Goal: Transaction & Acquisition: Purchase product/service

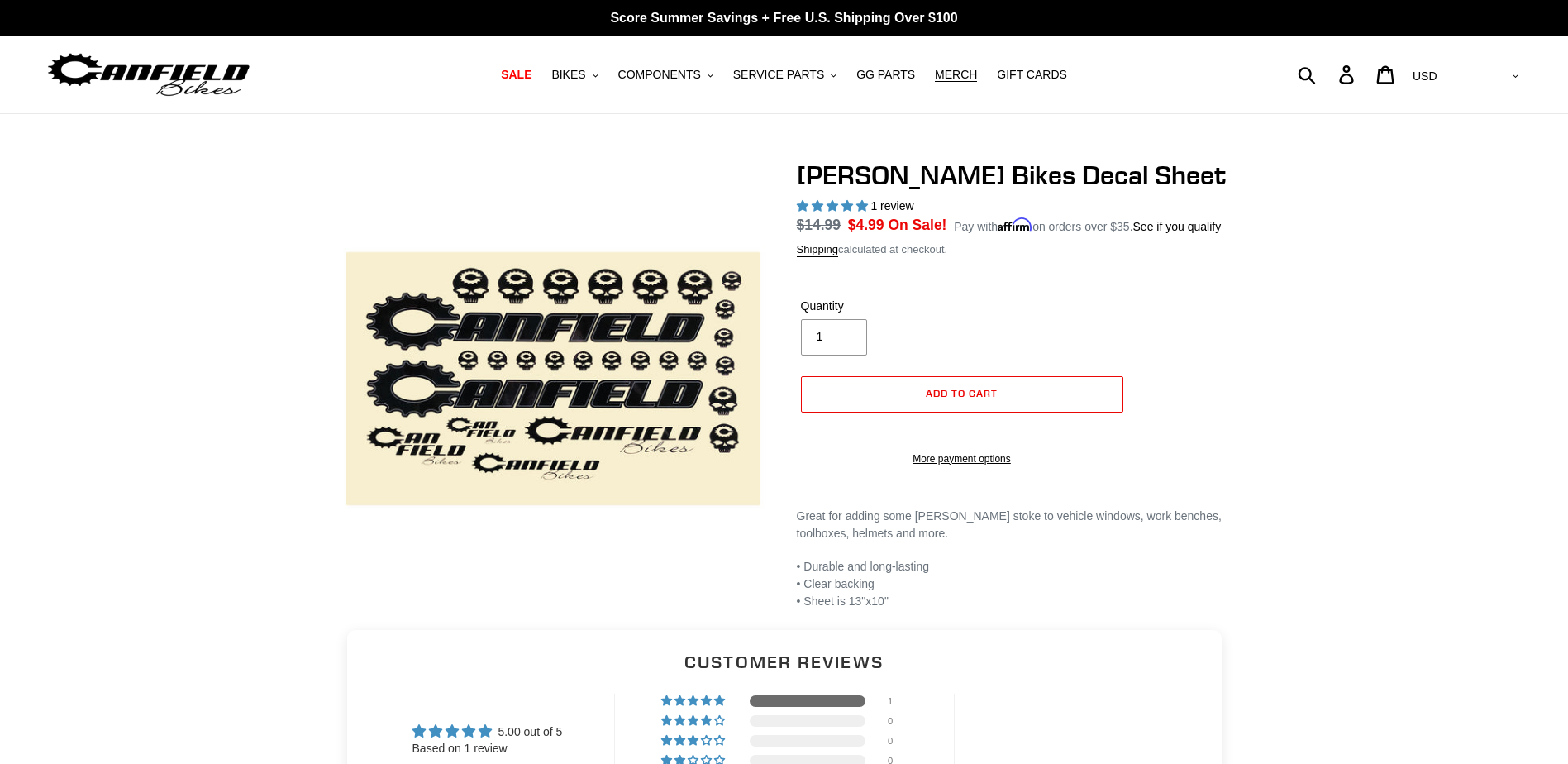
select select "highest-rating"
drag, startPoint x: 783, startPoint y: 75, endPoint x: 790, endPoint y: 91, distance: 17.5
click at [783, 75] on span "SERVICE PARTS" at bounding box center [778, 75] width 91 height 14
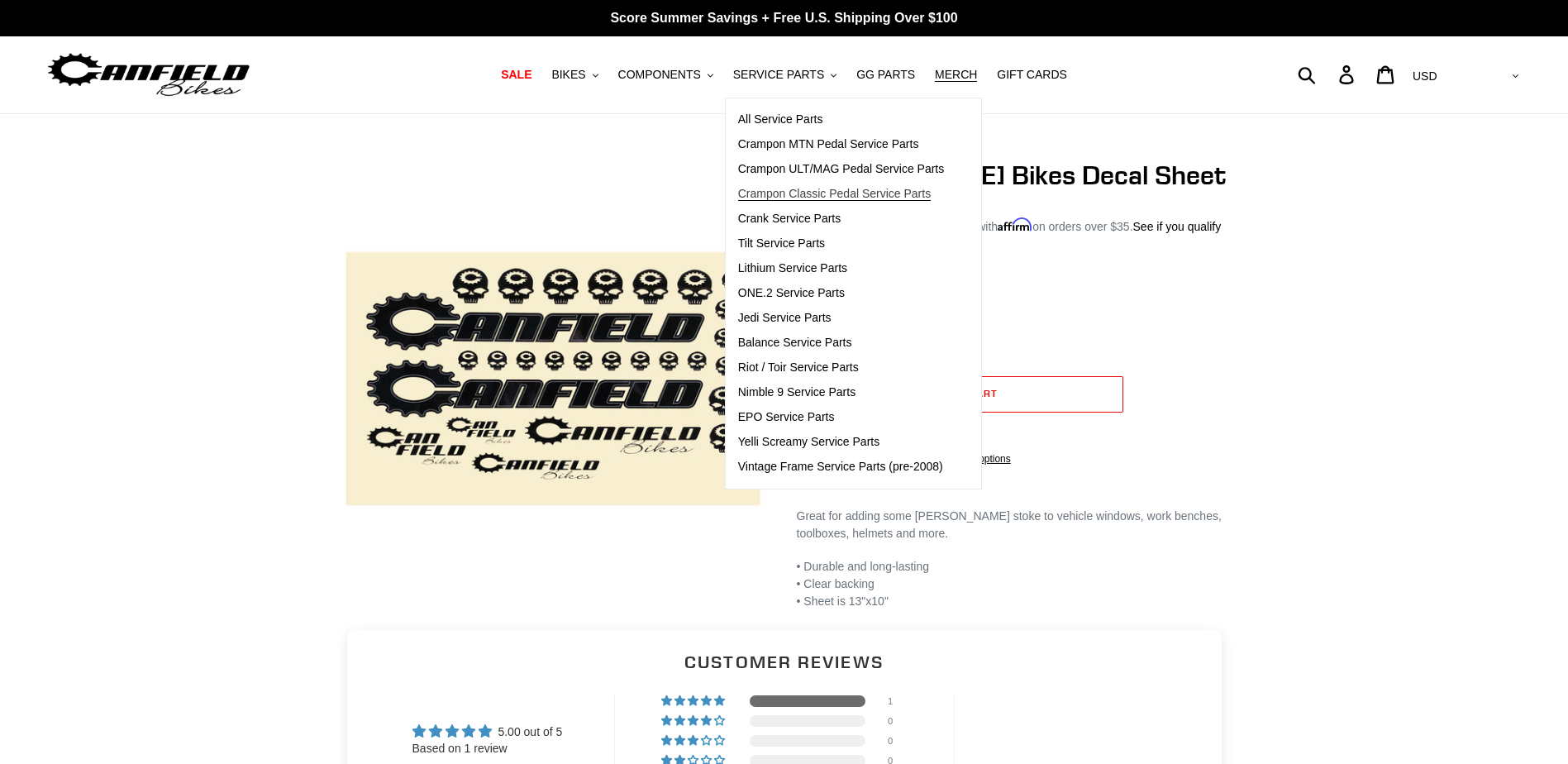
click at [855, 194] on span "Crampon Classic Pedal Service Parts" at bounding box center [834, 194] width 193 height 14
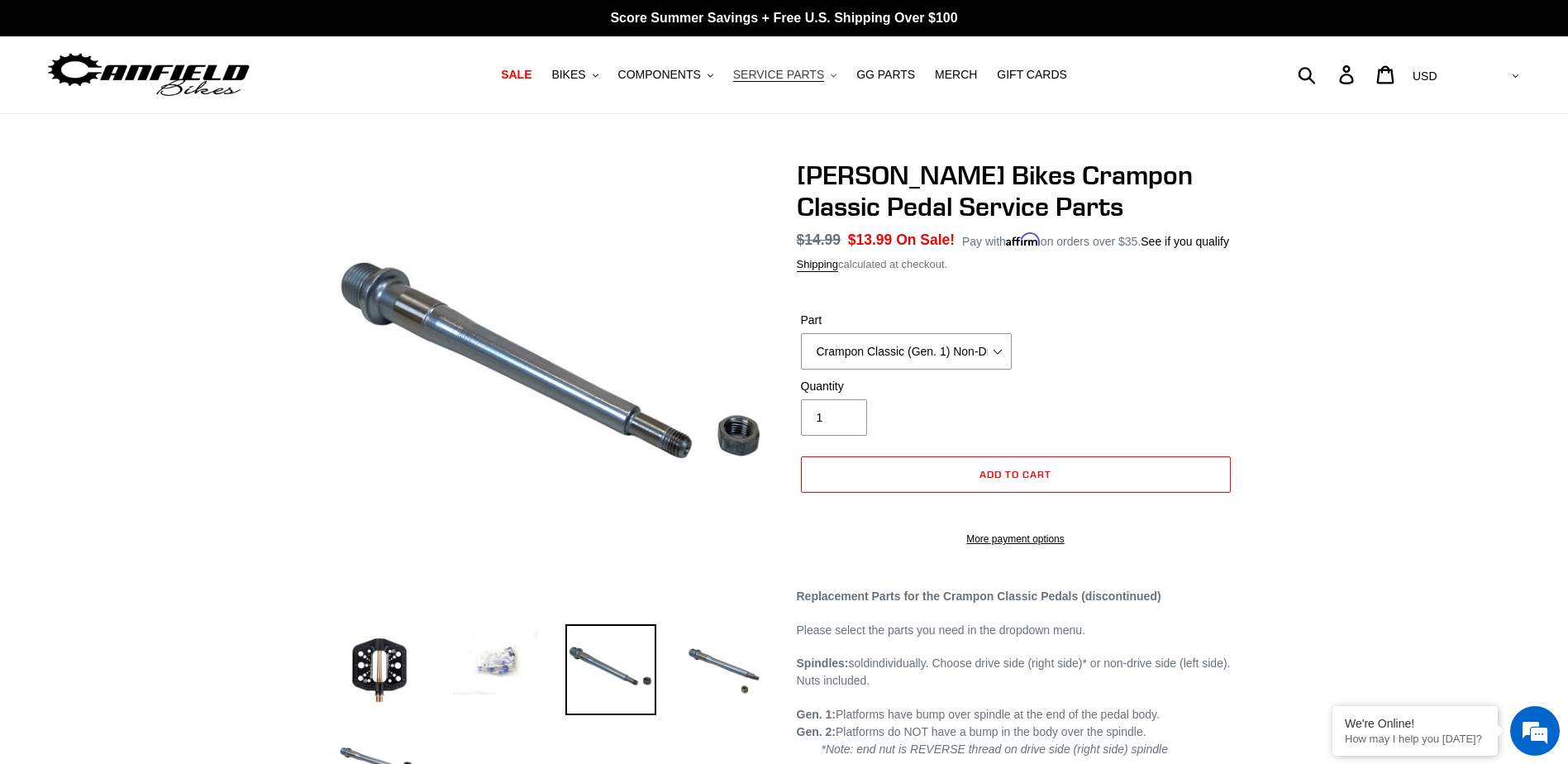
click at [765, 77] on span "SERVICE PARTS" at bounding box center [778, 75] width 91 height 14
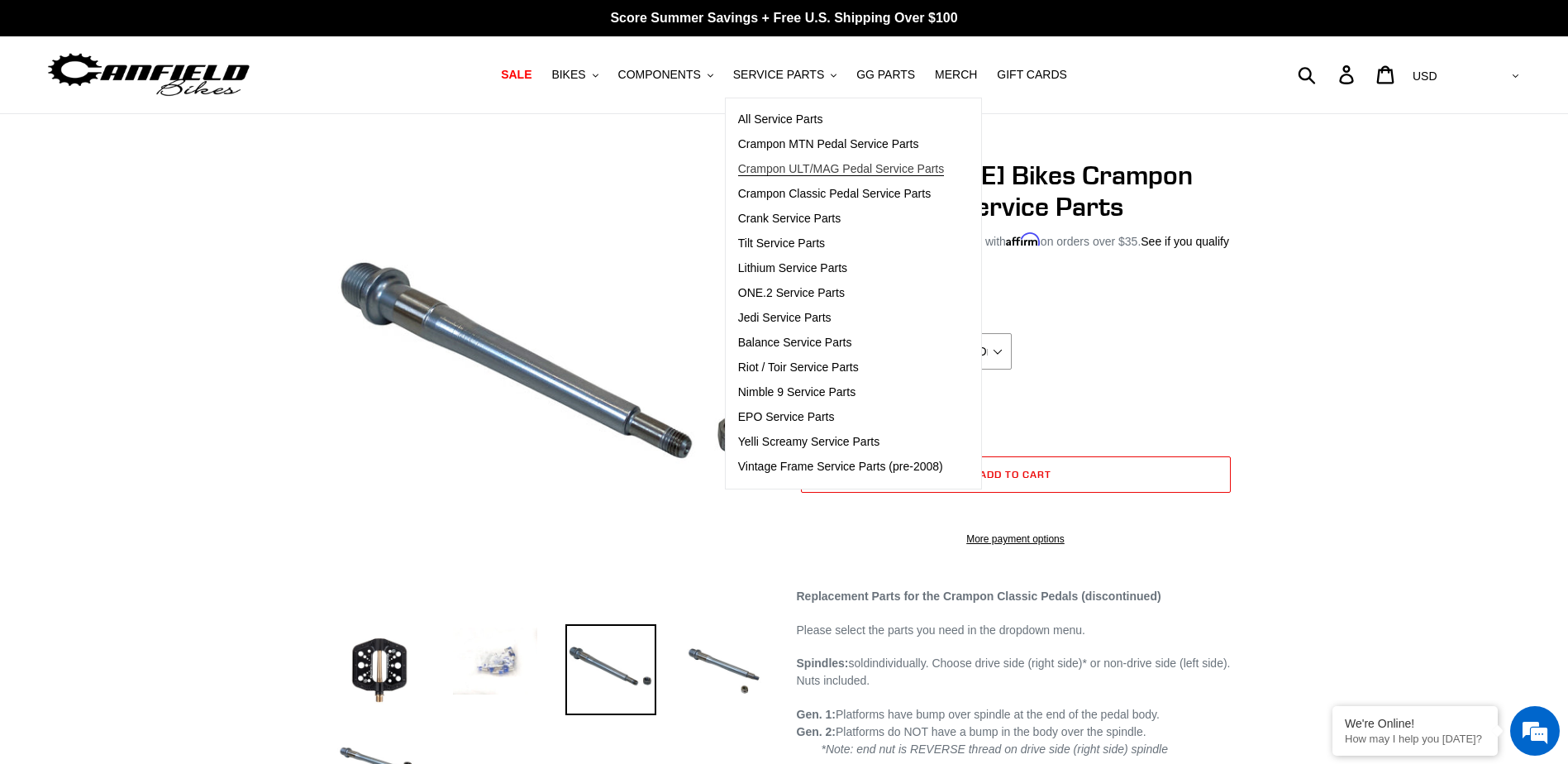
click at [846, 169] on span "Crampon ULT/MAG Pedal Service Parts" at bounding box center [840, 169] width 206 height 14
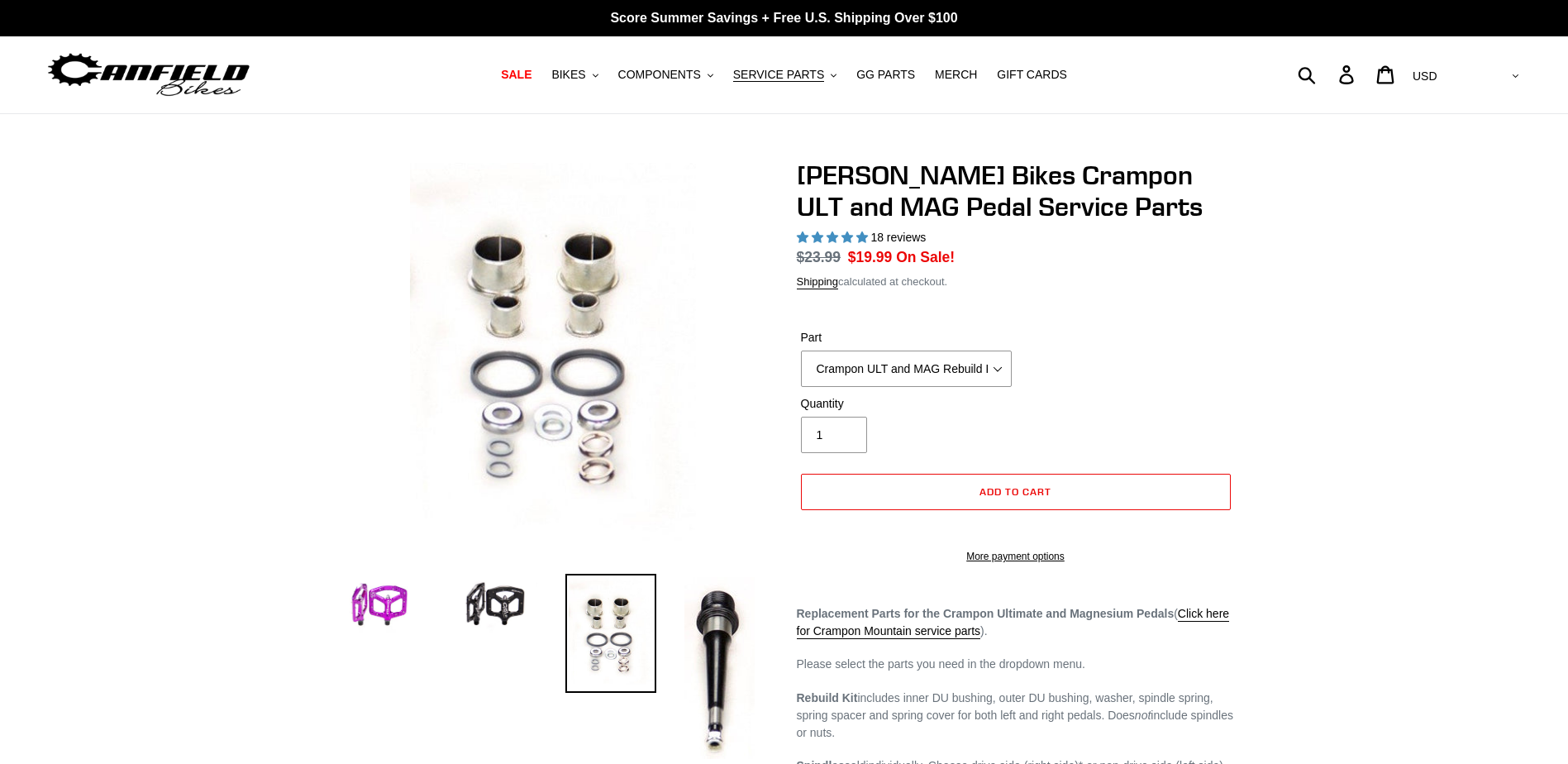
select select "highest-rating"
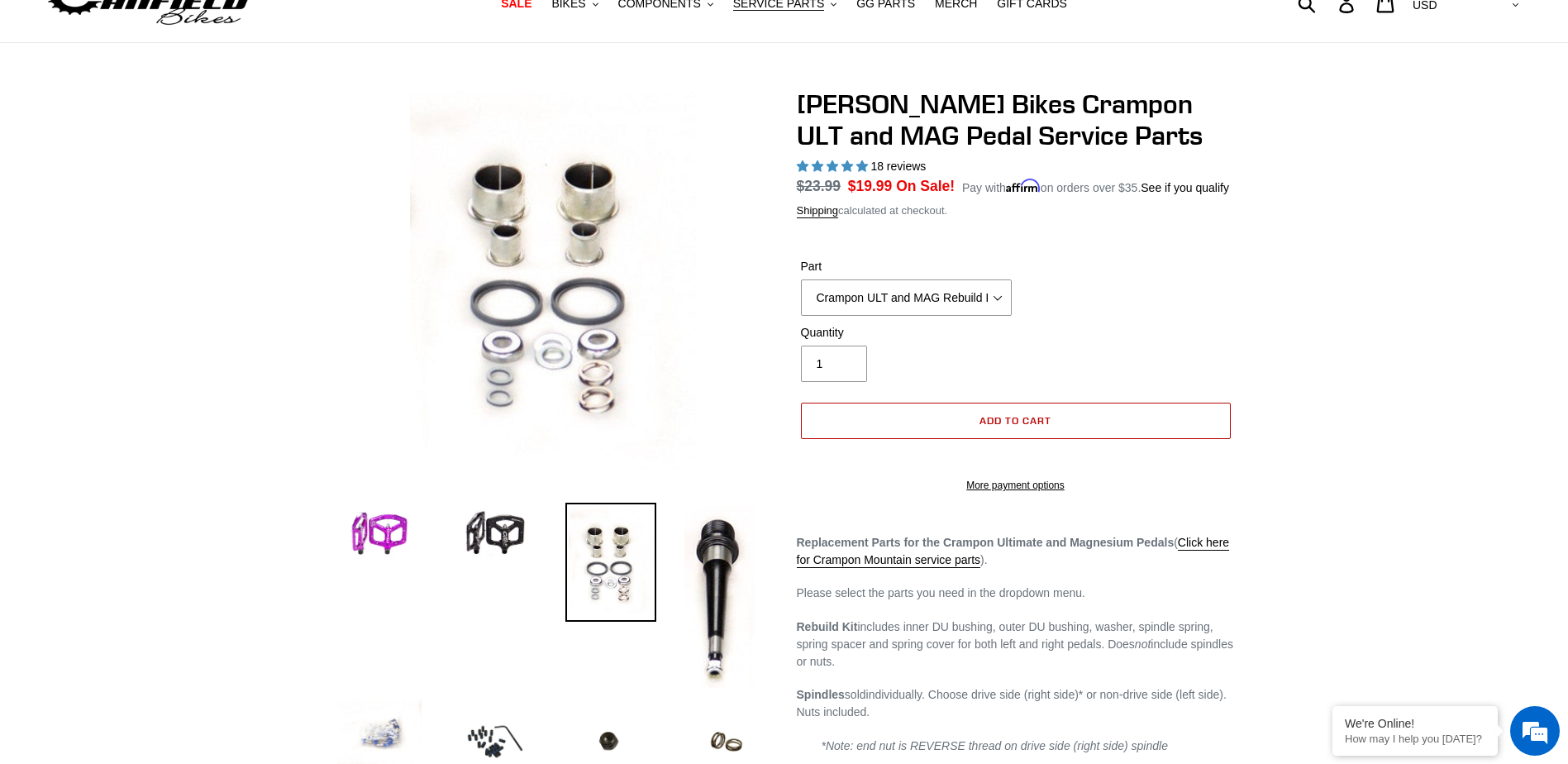
scroll to position [166, 0]
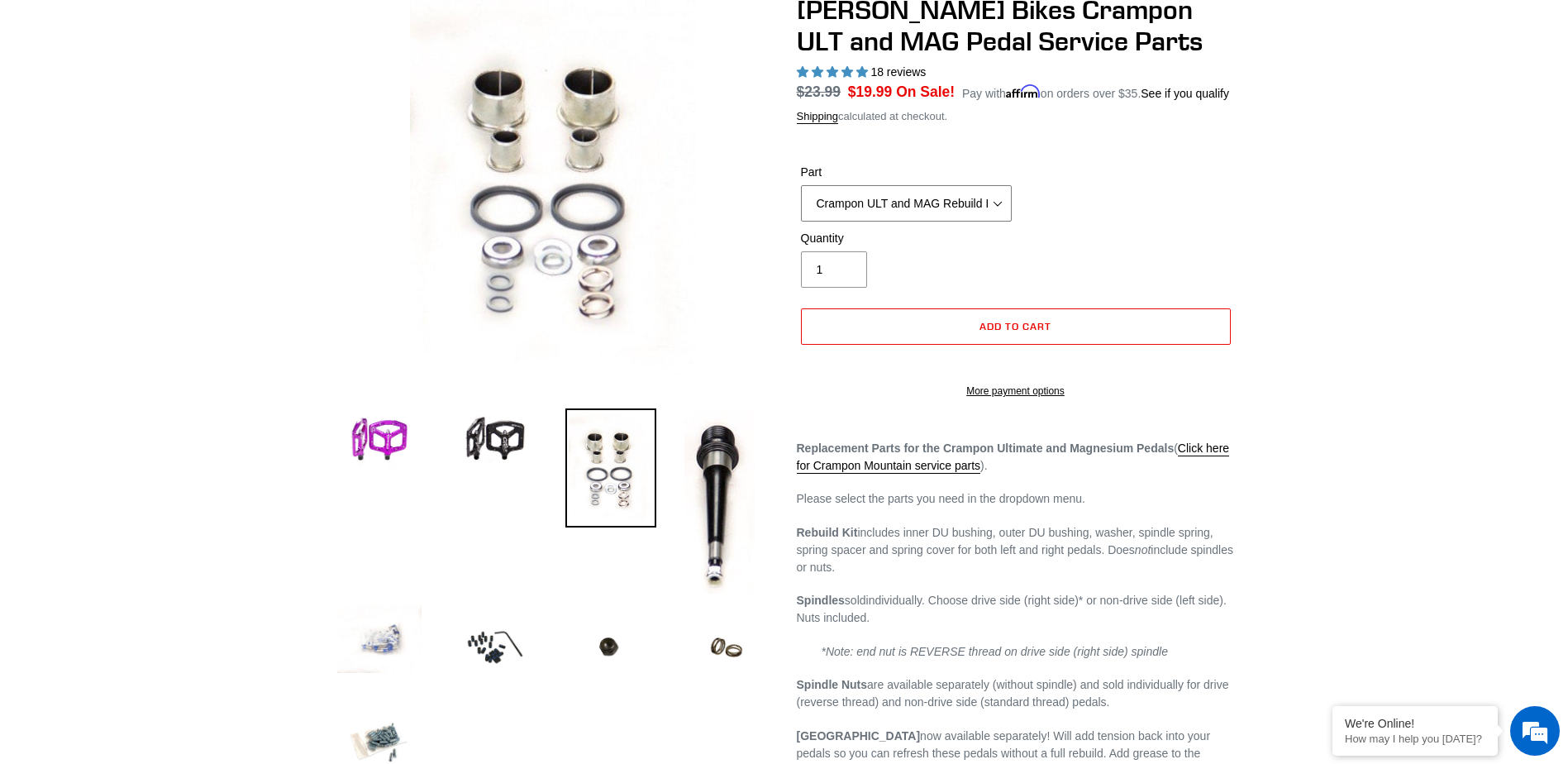
click at [963, 199] on select "Crampon ULT and MAG Rebuild Kit Crampon ULT and MAG 4mm x 8mm Pin Kit - Silver …" at bounding box center [906, 203] width 211 height 37
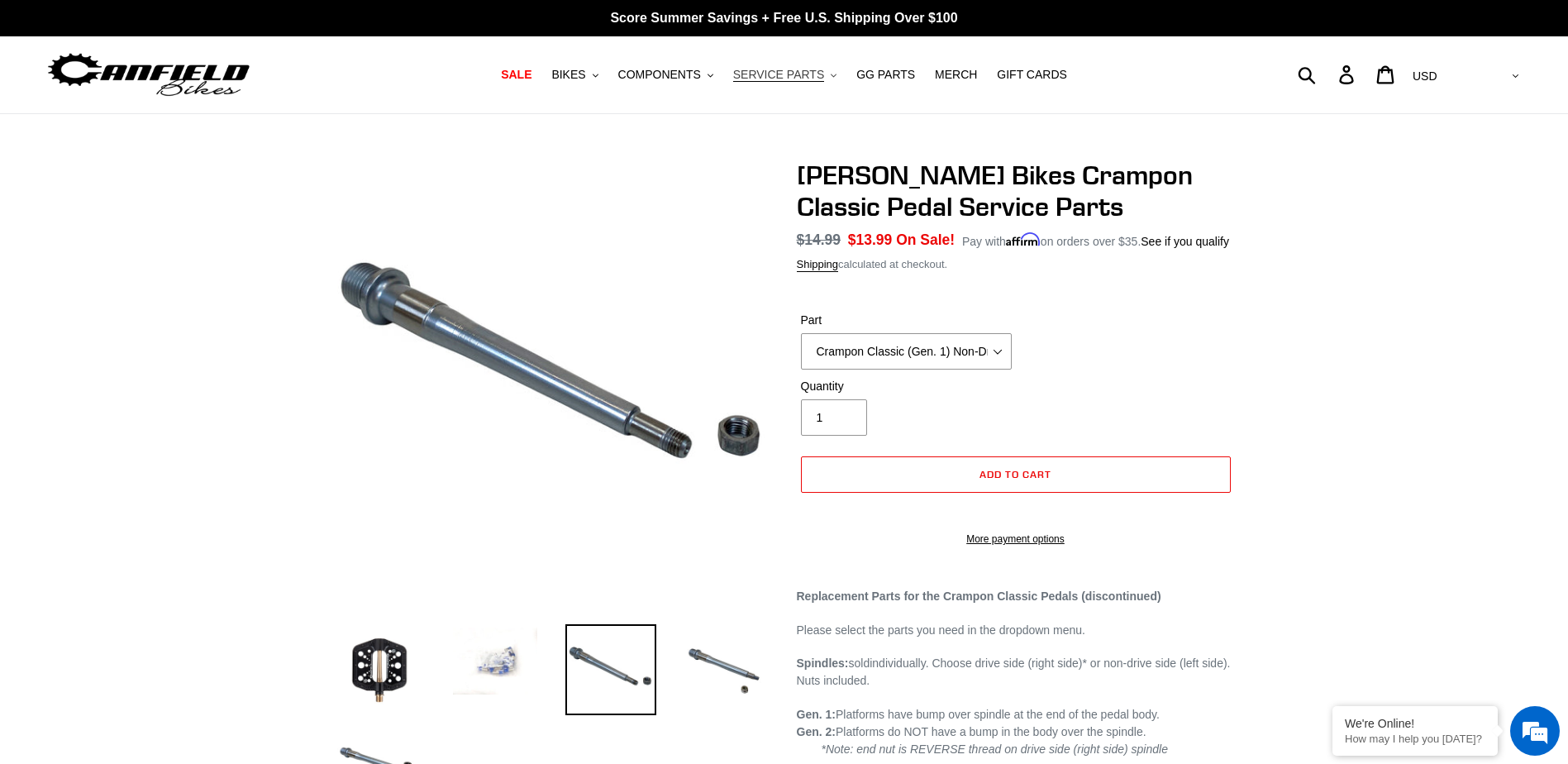
click at [791, 78] on span "SERVICE PARTS" at bounding box center [778, 75] width 91 height 14
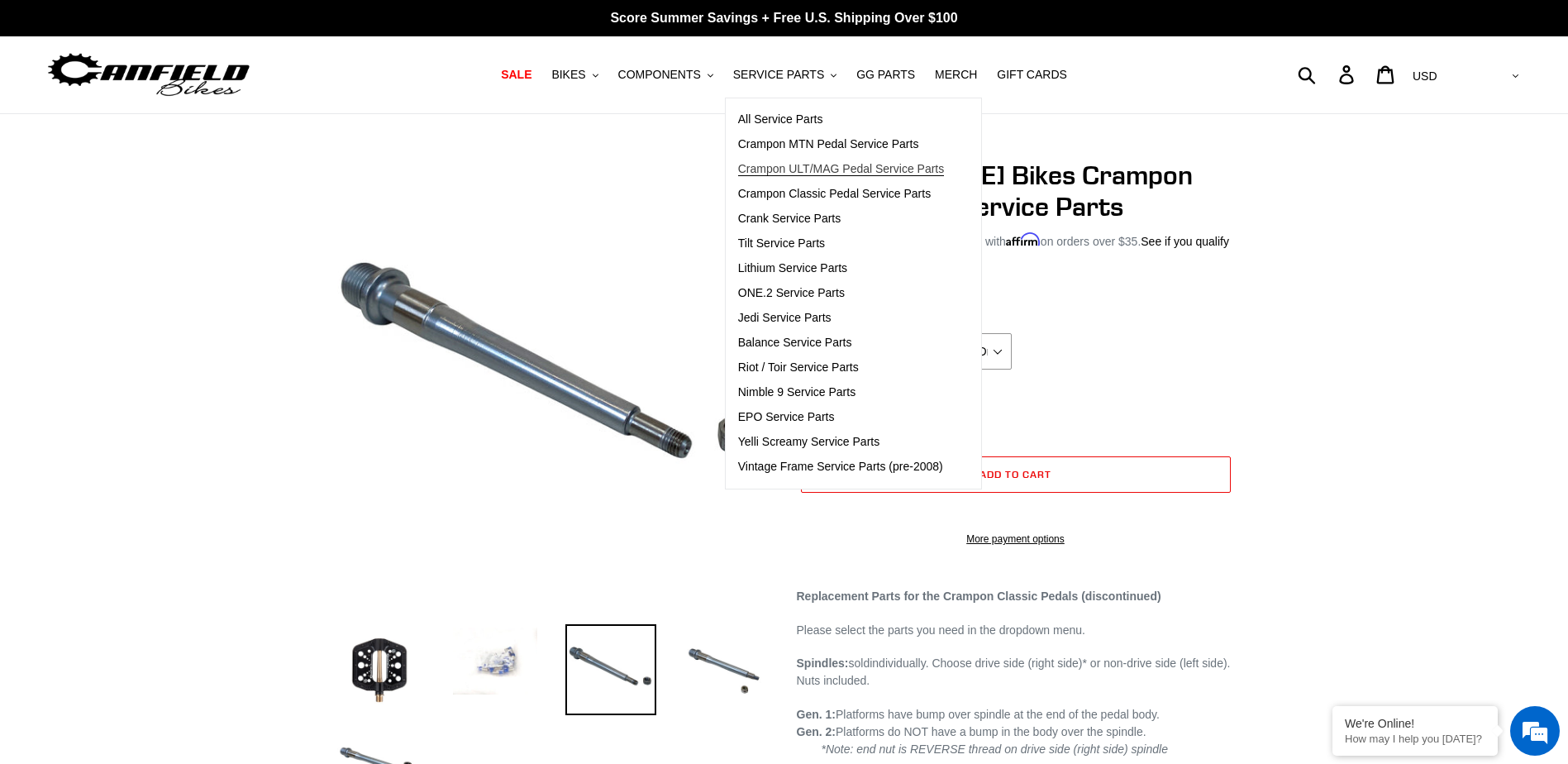
click at [867, 170] on span "Crampon ULT/MAG Pedal Service Parts" at bounding box center [840, 169] width 206 height 14
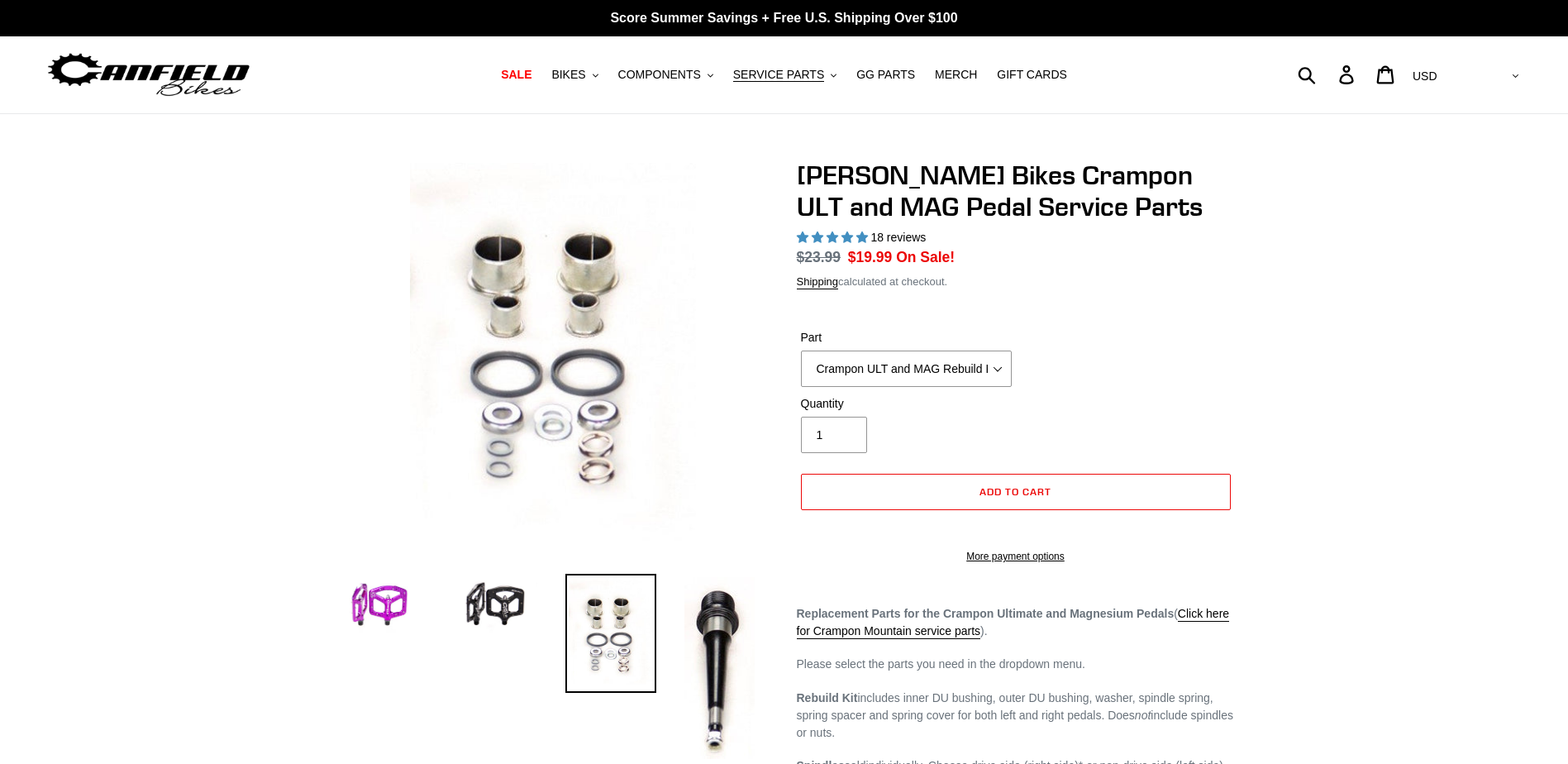
select select "highest-rating"
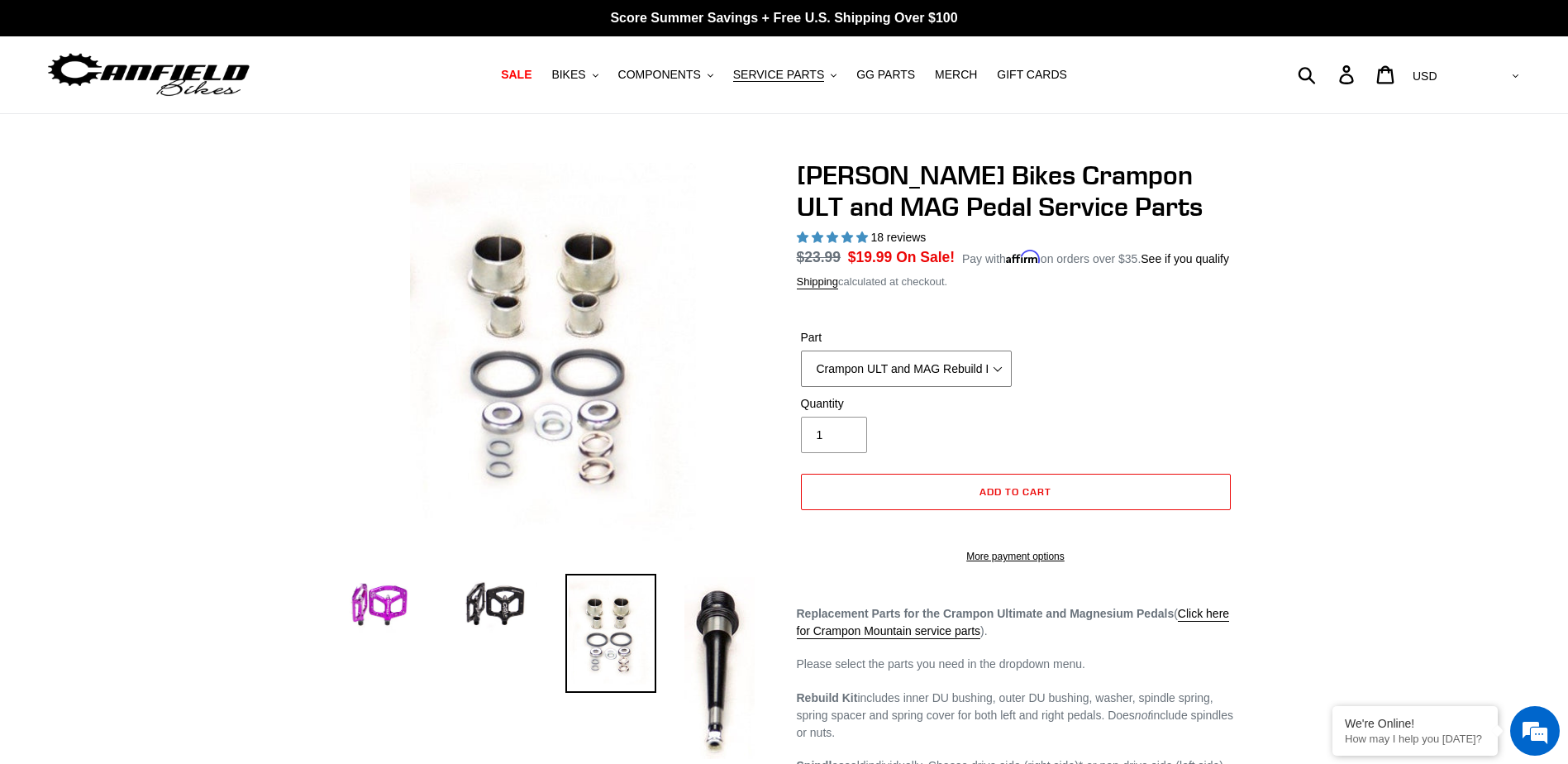
click at [970, 367] on select "Crampon ULT and MAG Rebuild Kit Crampon ULT and MAG 4mm x 8mm Pin Kit - Silver …" at bounding box center [906, 368] width 211 height 37
click at [801, 351] on select "Crampon ULT and MAG Rebuild Kit Crampon ULT and MAG 4mm x 8mm Pin Kit - Silver …" at bounding box center [906, 368] width 211 height 37
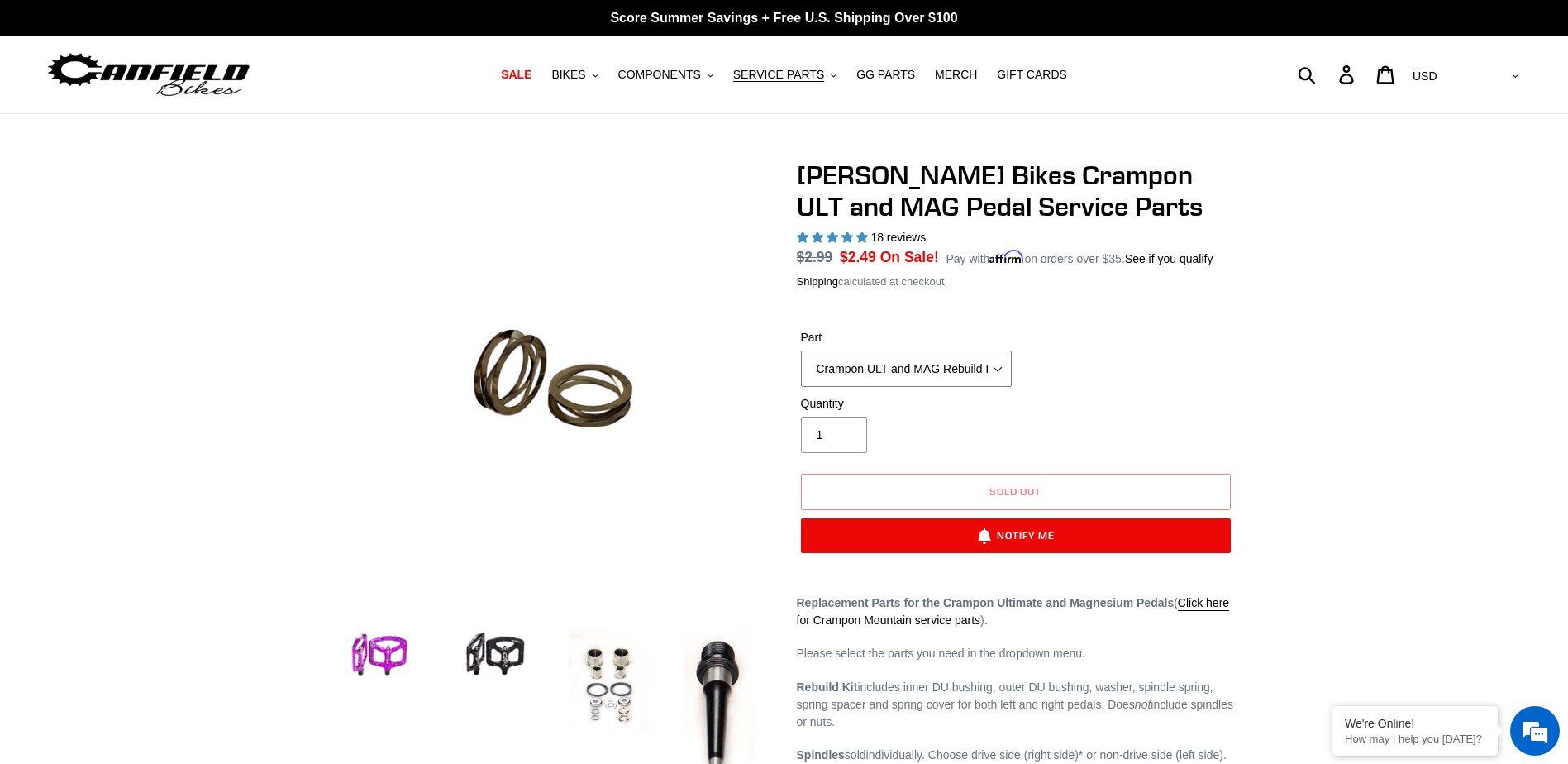
drag, startPoint x: 979, startPoint y: 364, endPoint x: 999, endPoint y: 364, distance: 20.0
click at [979, 364] on select "Crampon ULT and MAG Rebuild Kit Crampon ULT and MAG 4mm x 8mm Pin Kit - Silver …" at bounding box center [906, 368] width 211 height 37
click at [801, 351] on select "Crampon ULT and MAG Rebuild Kit Crampon ULT and MAG 4mm x 8mm Pin Kit - Silver …" at bounding box center [906, 368] width 211 height 37
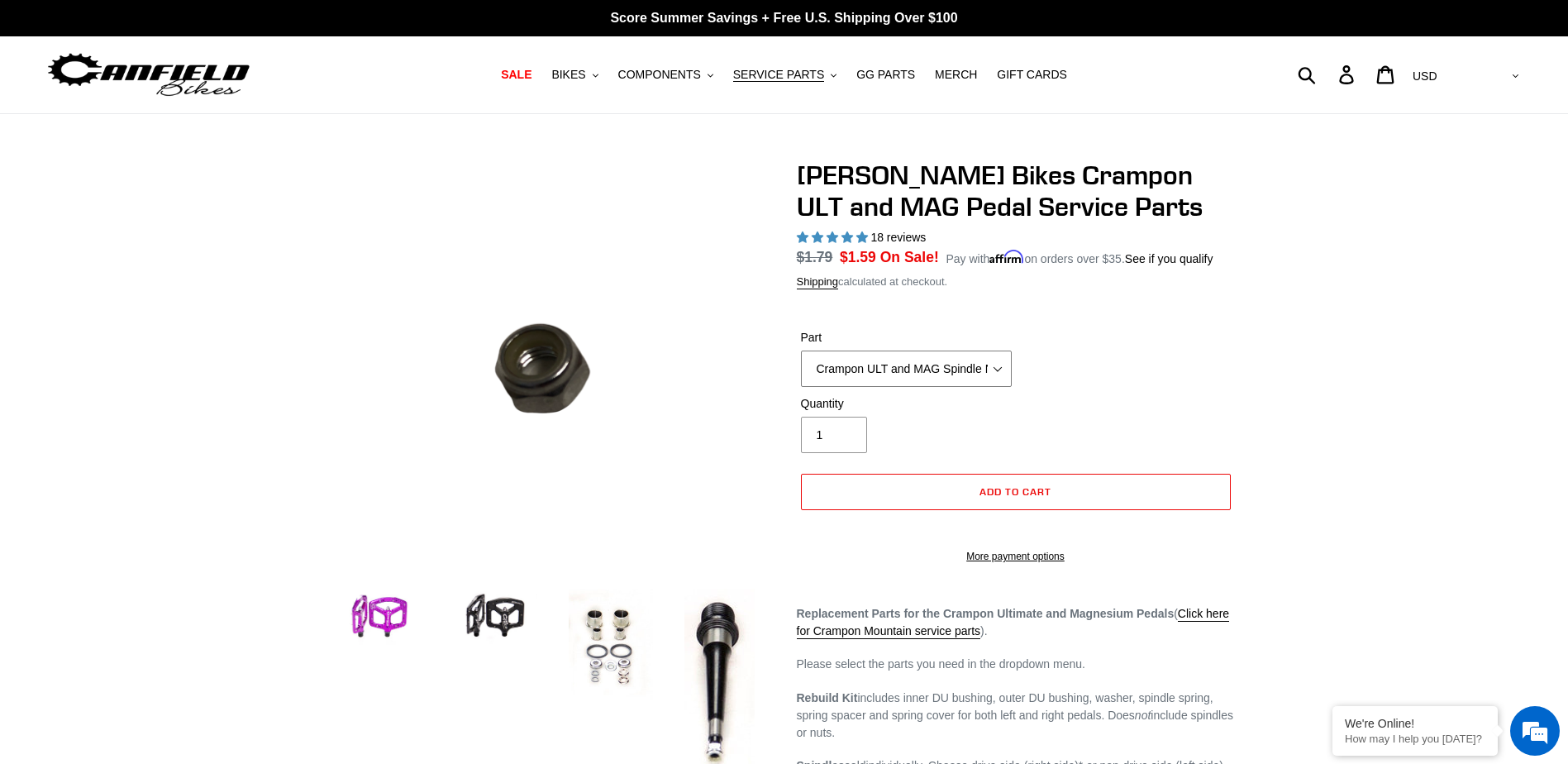
click at [947, 367] on select "Crampon ULT and MAG Rebuild Kit Crampon ULT and MAG 4mm x 8mm Pin Kit - Silver …" at bounding box center [906, 368] width 211 height 37
click at [801, 351] on select "Crampon ULT and MAG Rebuild Kit Crampon ULT and MAG 4mm x 8mm Pin Kit - Silver …" at bounding box center [906, 368] width 211 height 37
click at [916, 375] on select "Crampon ULT and MAG Rebuild Kit Crampon ULT and MAG 4mm x 8mm Pin Kit - Silver …" at bounding box center [906, 368] width 211 height 37
click at [801, 351] on select "Crampon ULT and MAG Rebuild Kit Crampon ULT and MAG 4mm x 8mm Pin Kit - Silver …" at bounding box center [906, 368] width 211 height 37
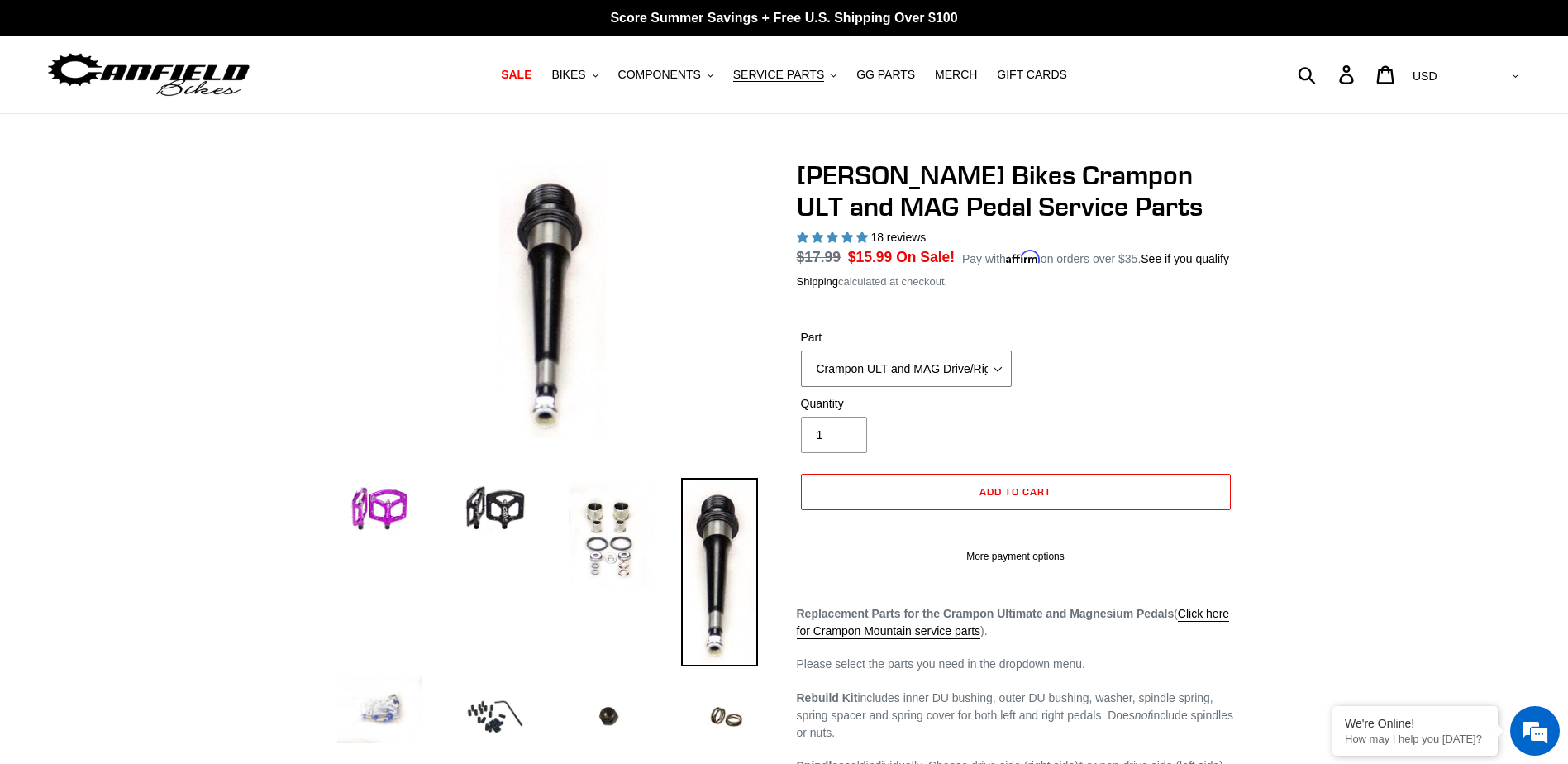
click at [933, 362] on select "Crampon ULT and MAG Rebuild Kit Crampon ULT and MAG 4mm x 8mm Pin Kit - Silver …" at bounding box center [906, 368] width 211 height 37
click at [801, 351] on select "Crampon ULT and MAG Rebuild Kit Crampon ULT and MAG 4mm x 8mm Pin Kit - Silver …" at bounding box center [906, 368] width 211 height 37
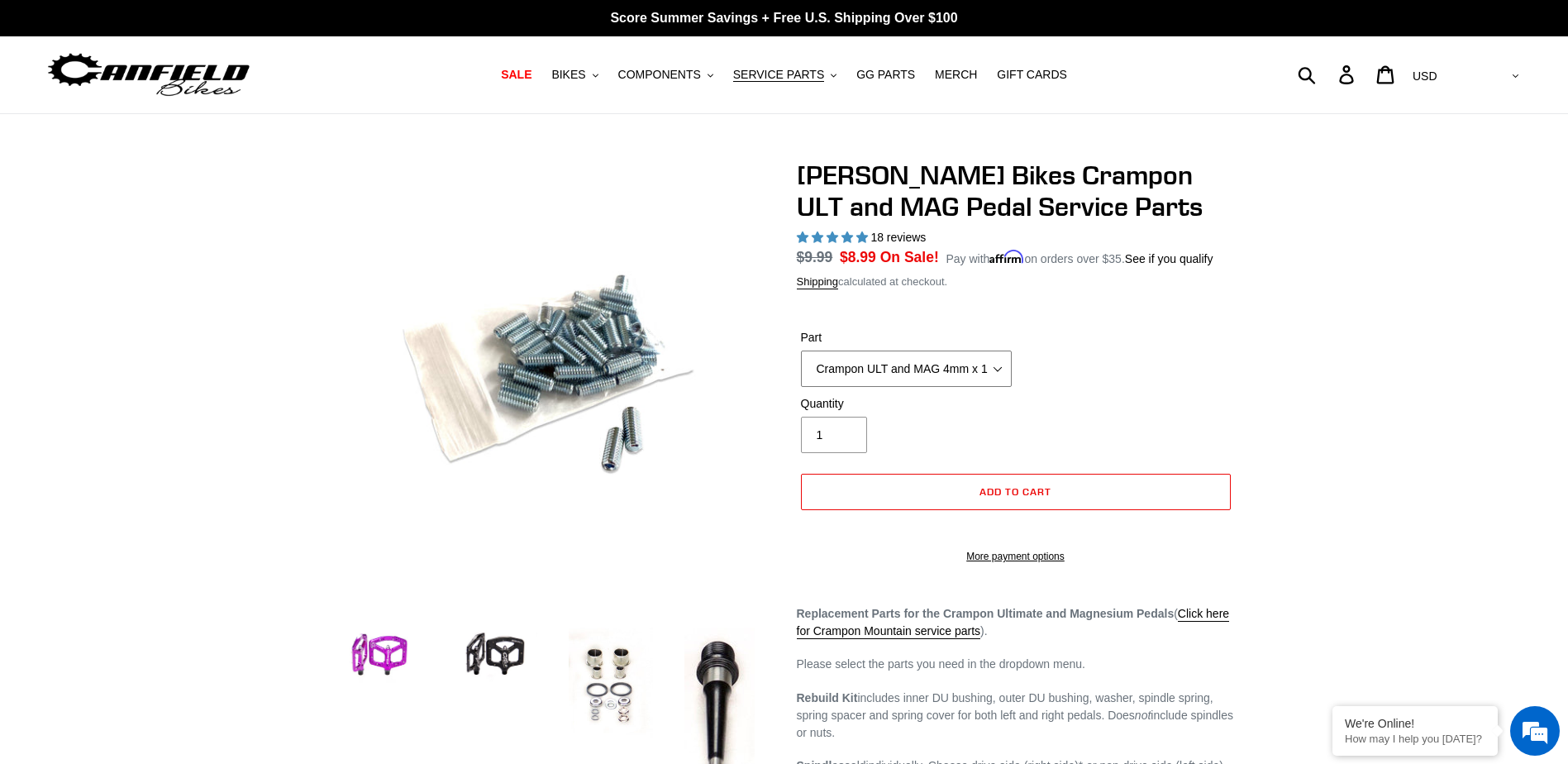
click at [921, 372] on select "Crampon ULT and MAG Rebuild Kit Crampon ULT and MAG 4mm x 8mm Pin Kit - Silver …" at bounding box center [906, 368] width 211 height 37
click at [801, 351] on select "Crampon ULT and MAG Rebuild Kit Crampon ULT and MAG 4mm x 8mm Pin Kit - Silver …" at bounding box center [906, 368] width 211 height 37
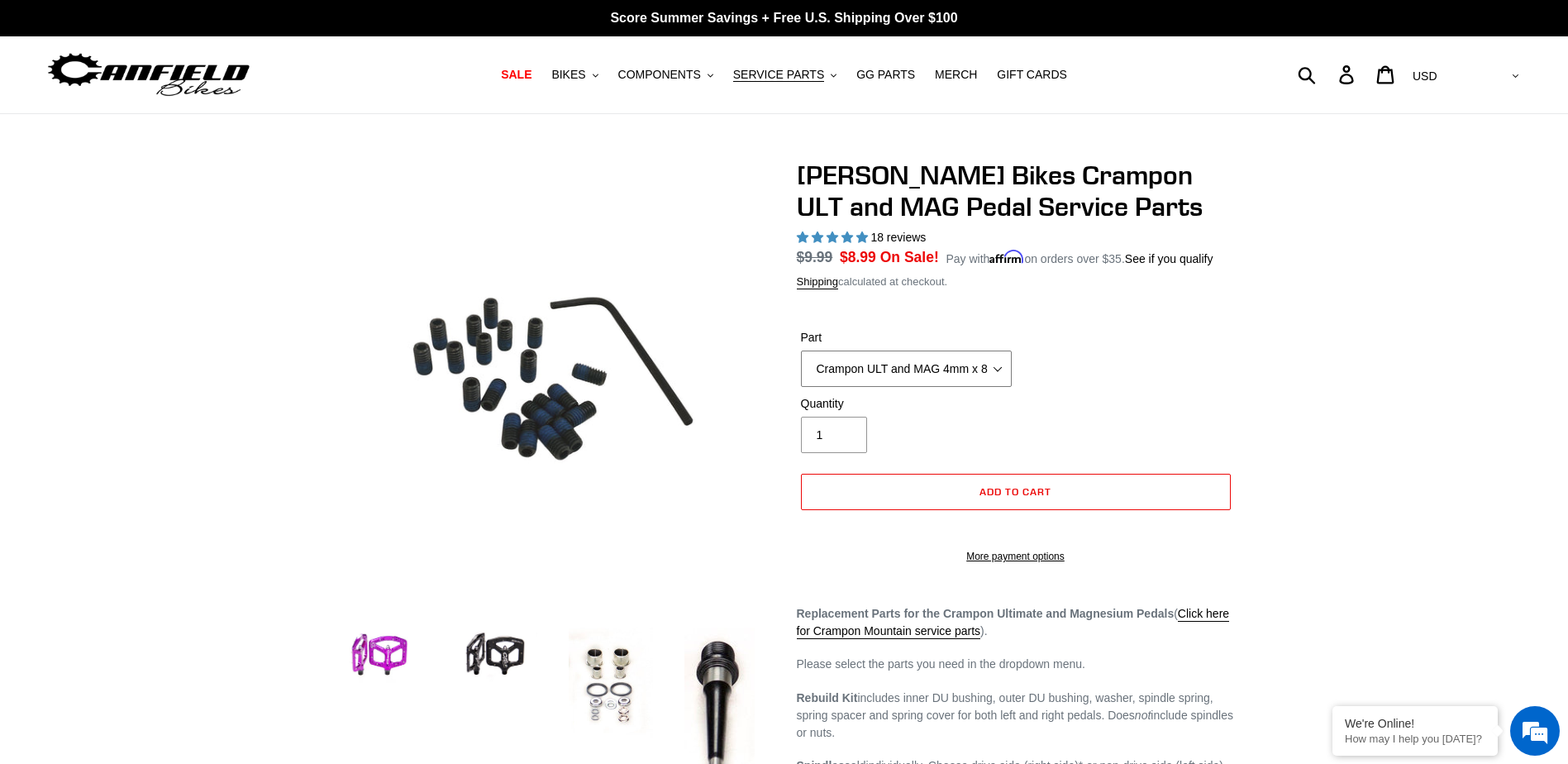
click at [926, 372] on select "Crampon ULT and MAG Rebuild Kit Crampon ULT and MAG 4mm x 8mm Pin Kit - Silver …" at bounding box center [906, 368] width 211 height 37
select select "Crampon ULT and MAG 4mm x 8mm Pin Kit - Silver (20)"
click at [801, 351] on select "Crampon ULT and MAG Rebuild Kit Crampon ULT and MAG 4mm x 8mm Pin Kit - Silver …" at bounding box center [906, 368] width 211 height 37
